Goal: Navigation & Orientation: Find specific page/section

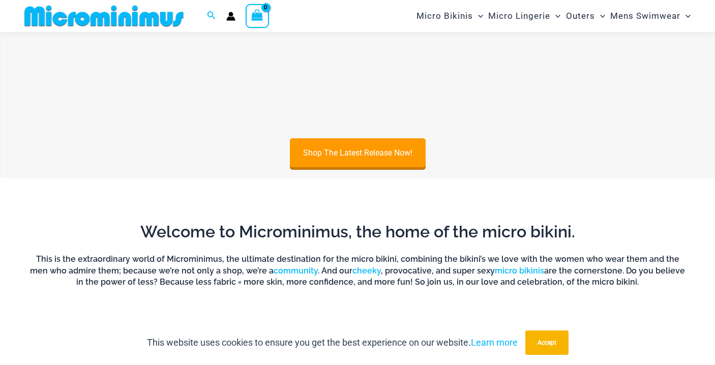
scroll to position [445, 0]
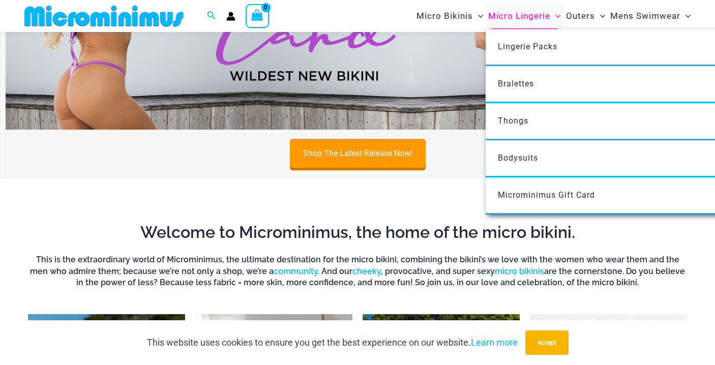
click at [520, 17] on span "Micro Lingerie" at bounding box center [519, 16] width 62 height 26
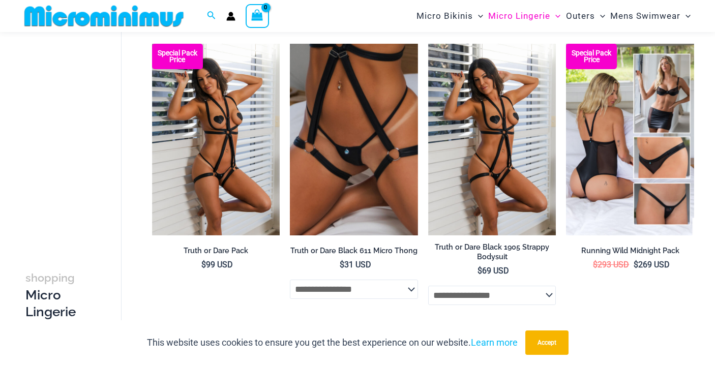
scroll to position [147, 0]
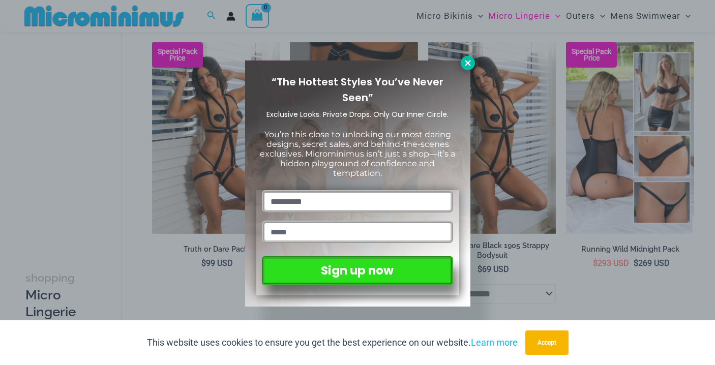
click at [465, 62] on icon at bounding box center [467, 62] width 9 height 9
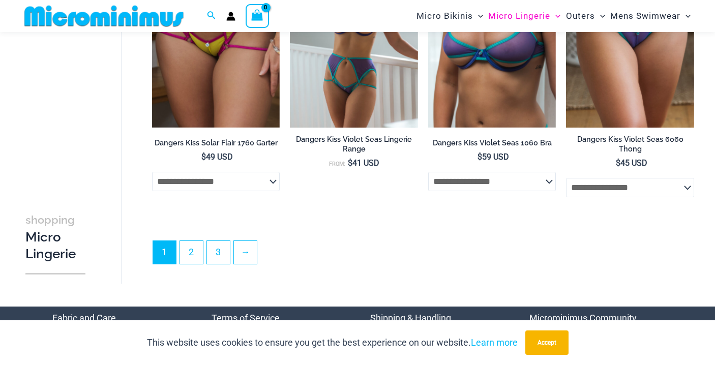
scroll to position [2282, 0]
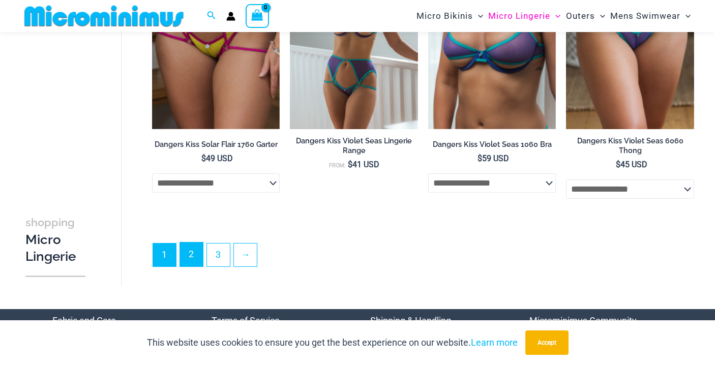
click at [193, 258] on link "2" at bounding box center [191, 254] width 23 height 24
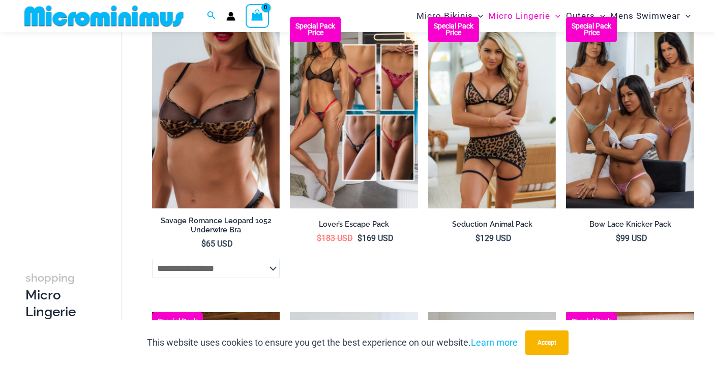
scroll to position [1906, 0]
